Goal: Task Accomplishment & Management: Use online tool/utility

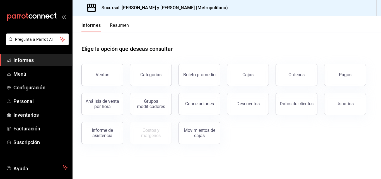
click at [260, 145] on div "Elige la opción que deseas consultar Ventas Categorías Boleto promedio Cajas Ór…" at bounding box center [227, 92] width 309 height 121
click at [242, 109] on button "Descuentos" at bounding box center [248, 104] width 42 height 22
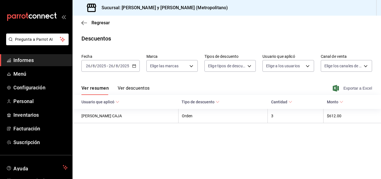
click at [350, 89] on font "Exportar a Excel" at bounding box center [358, 88] width 29 height 4
